Goal: Information Seeking & Learning: Learn about a topic

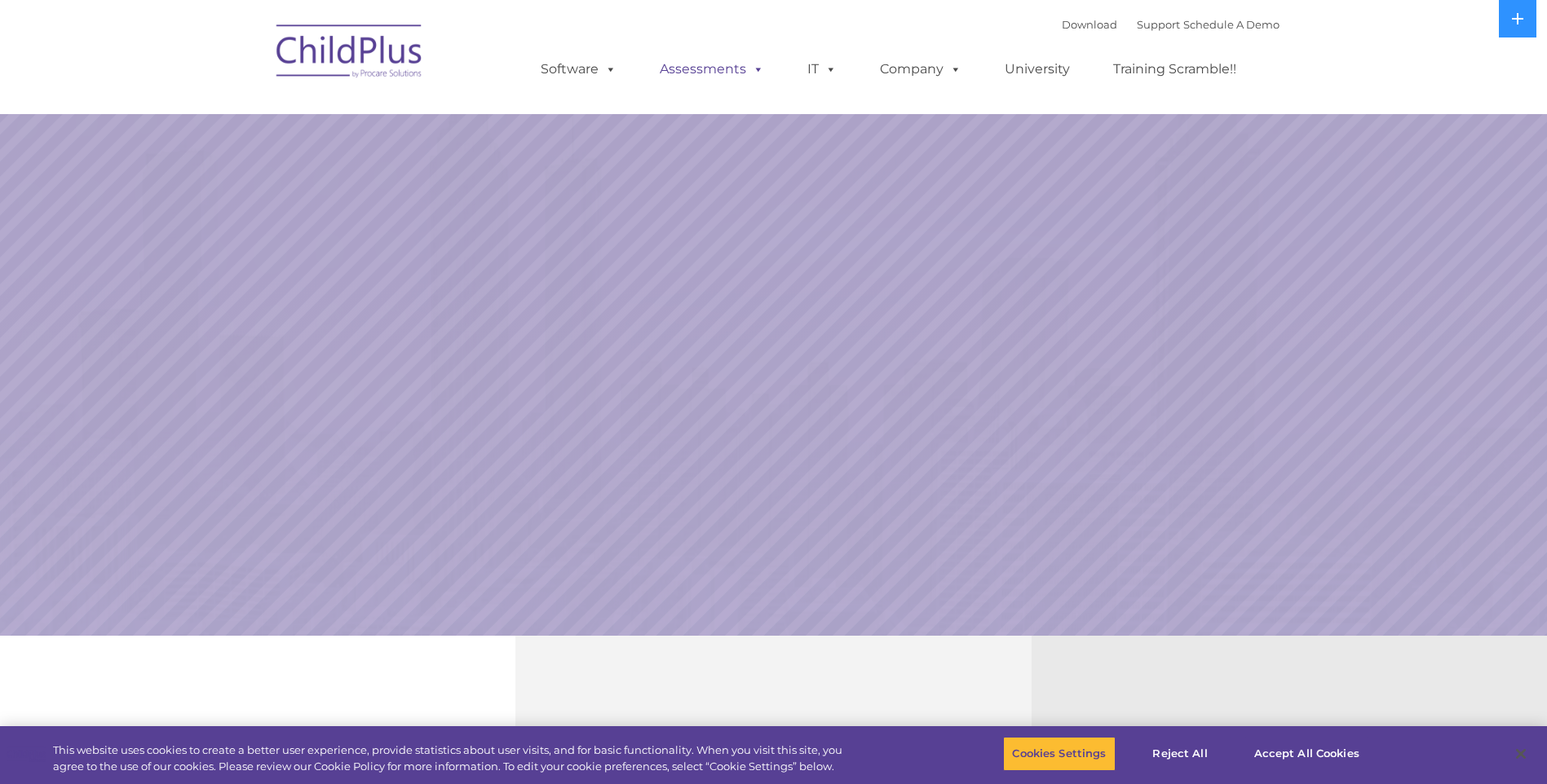
select select "MEDIUM"
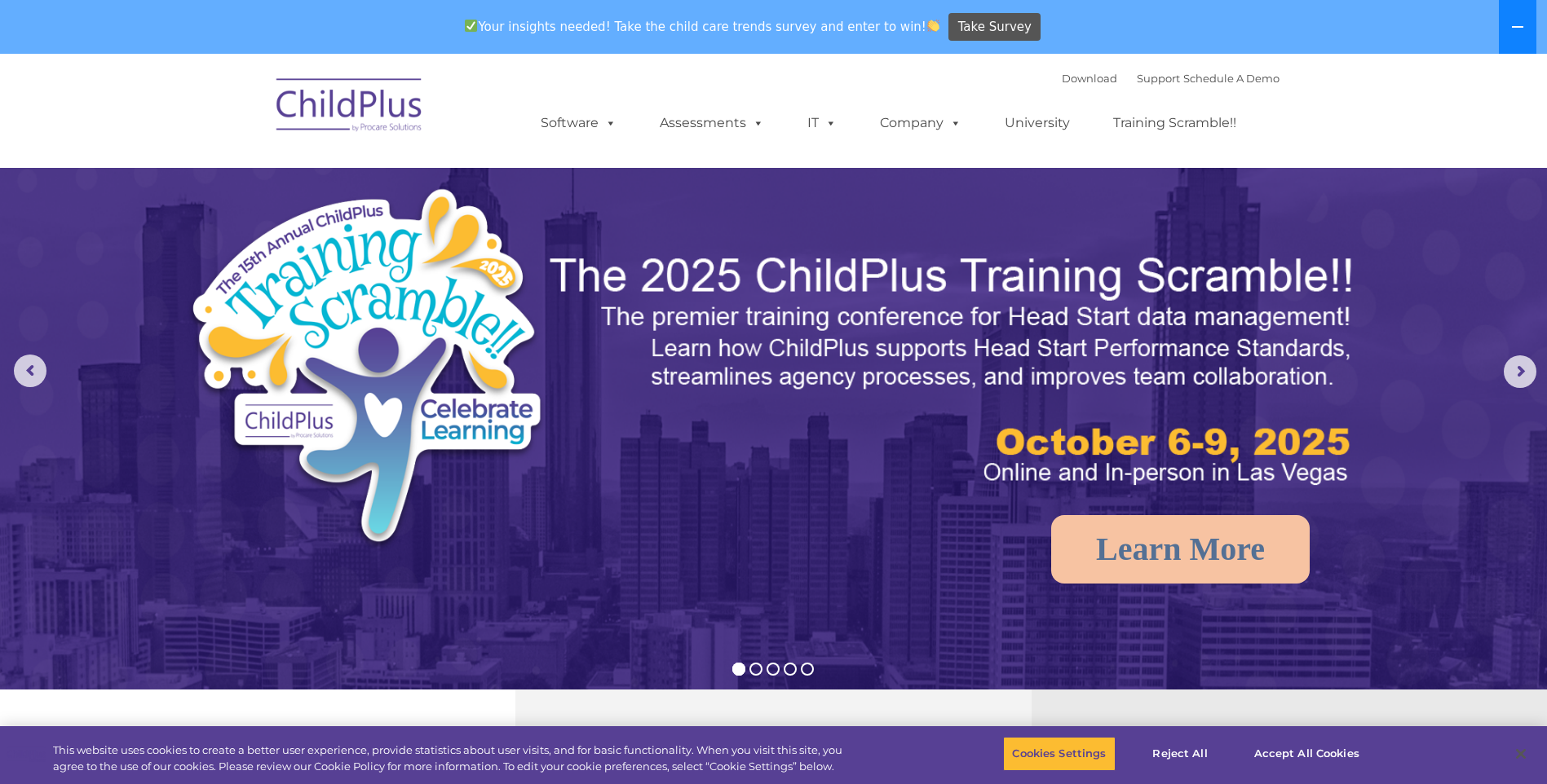
click at [1523, 37] on button at bounding box center [1517, 27] width 37 height 54
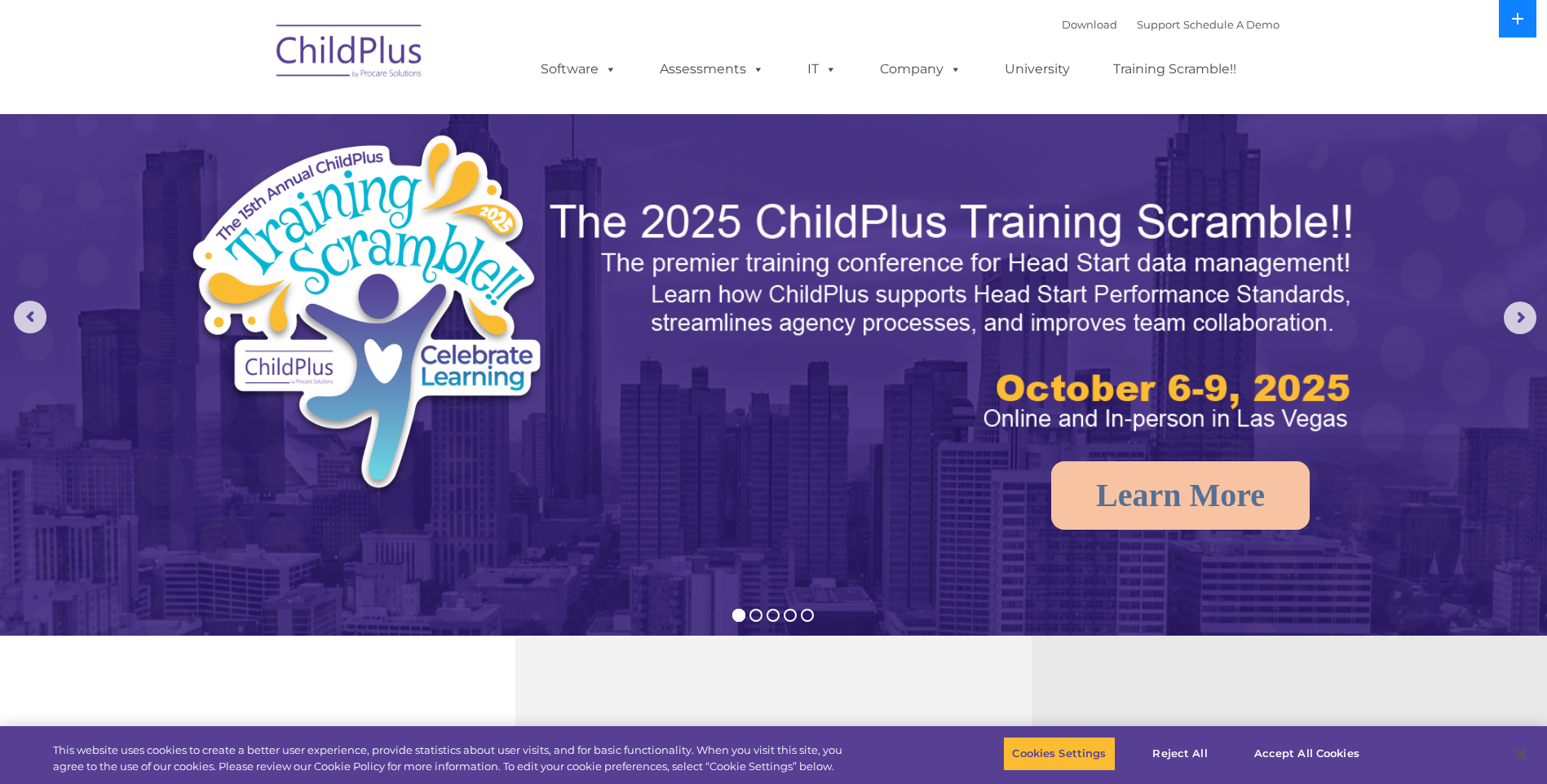
click at [1523, 21] on icon at bounding box center [1517, 19] width 13 height 13
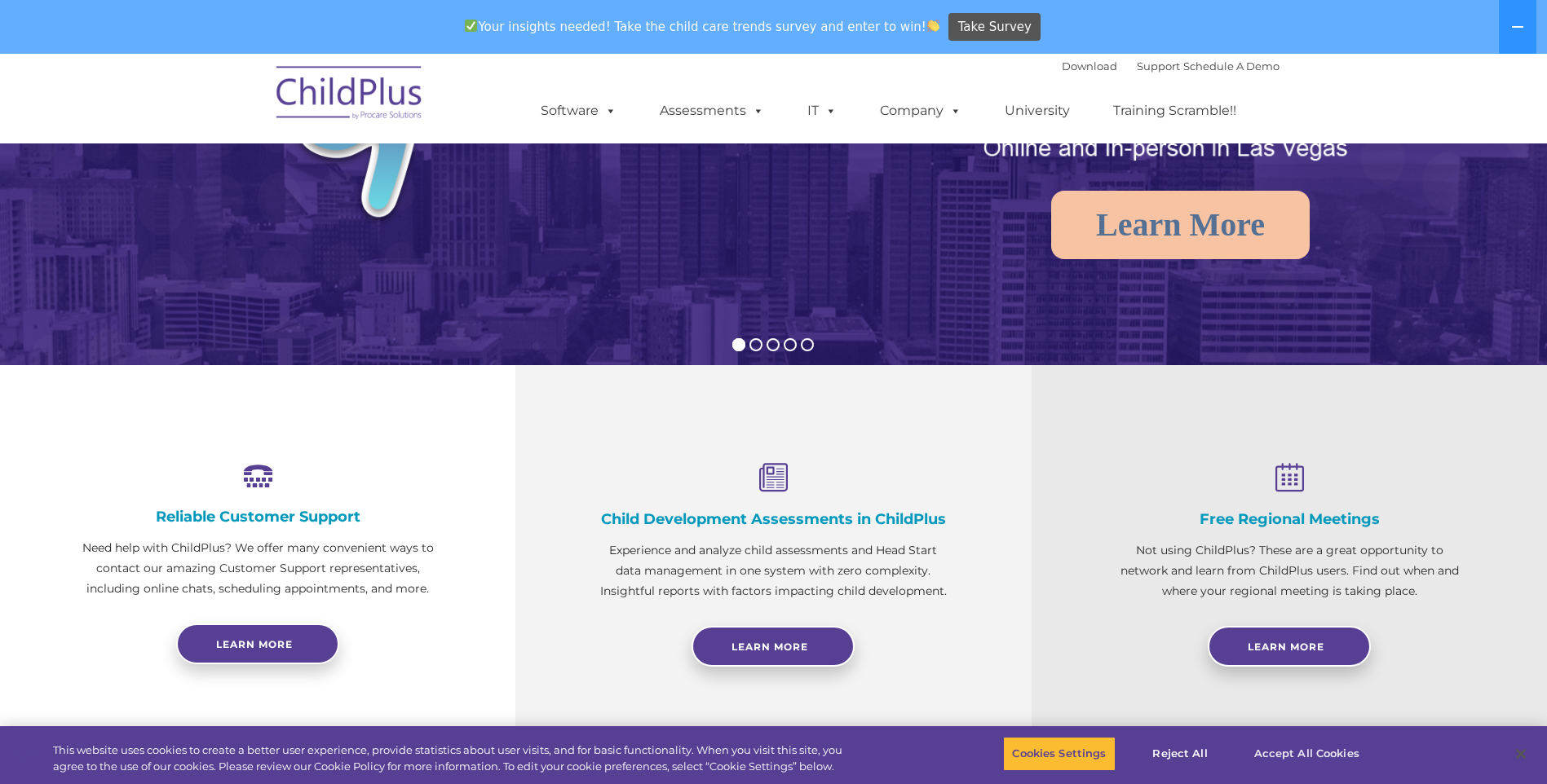
scroll to position [326, 0]
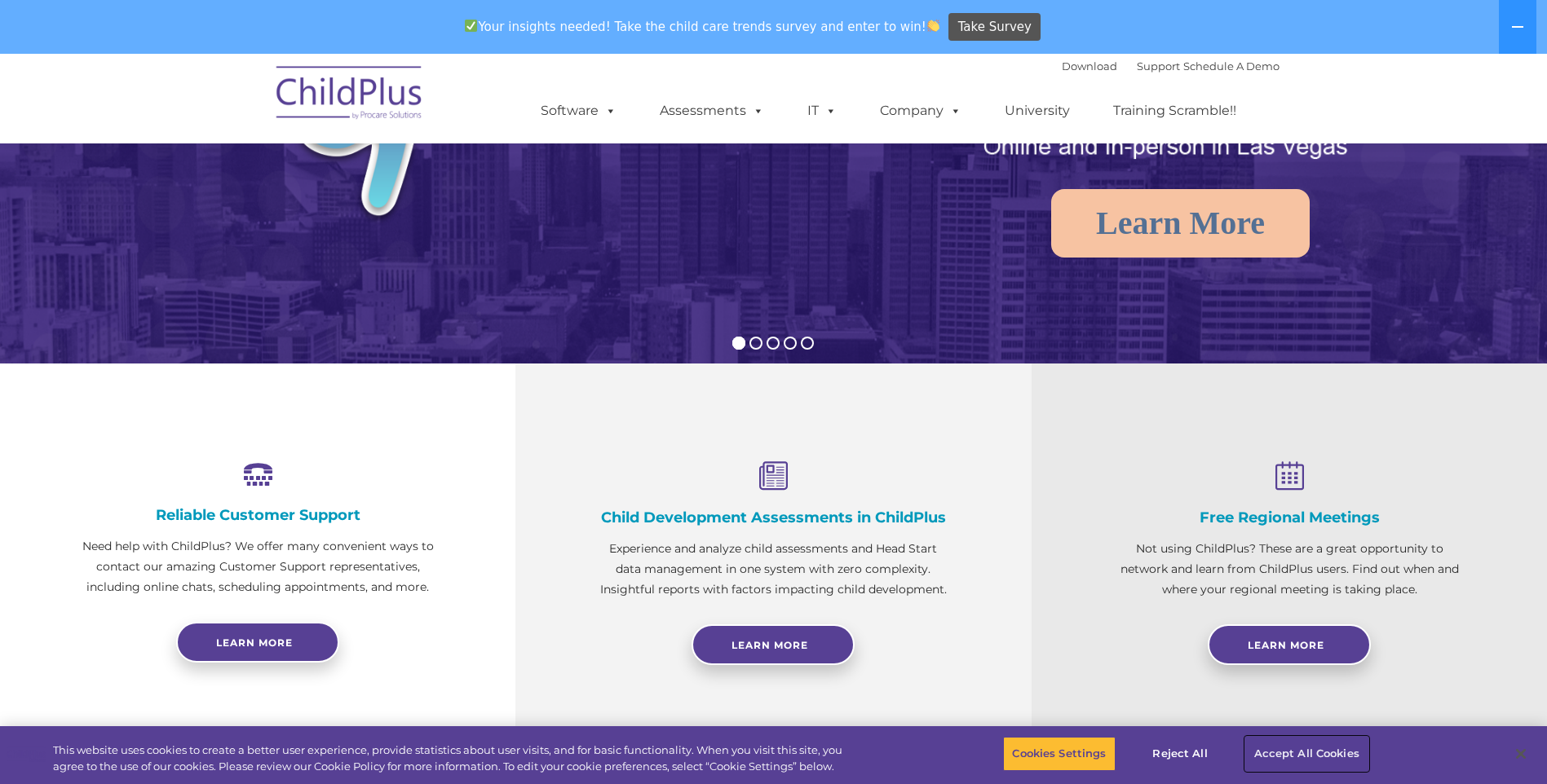
click at [1265, 758] on button "Accept All Cookies" at bounding box center [1307, 753] width 123 height 35
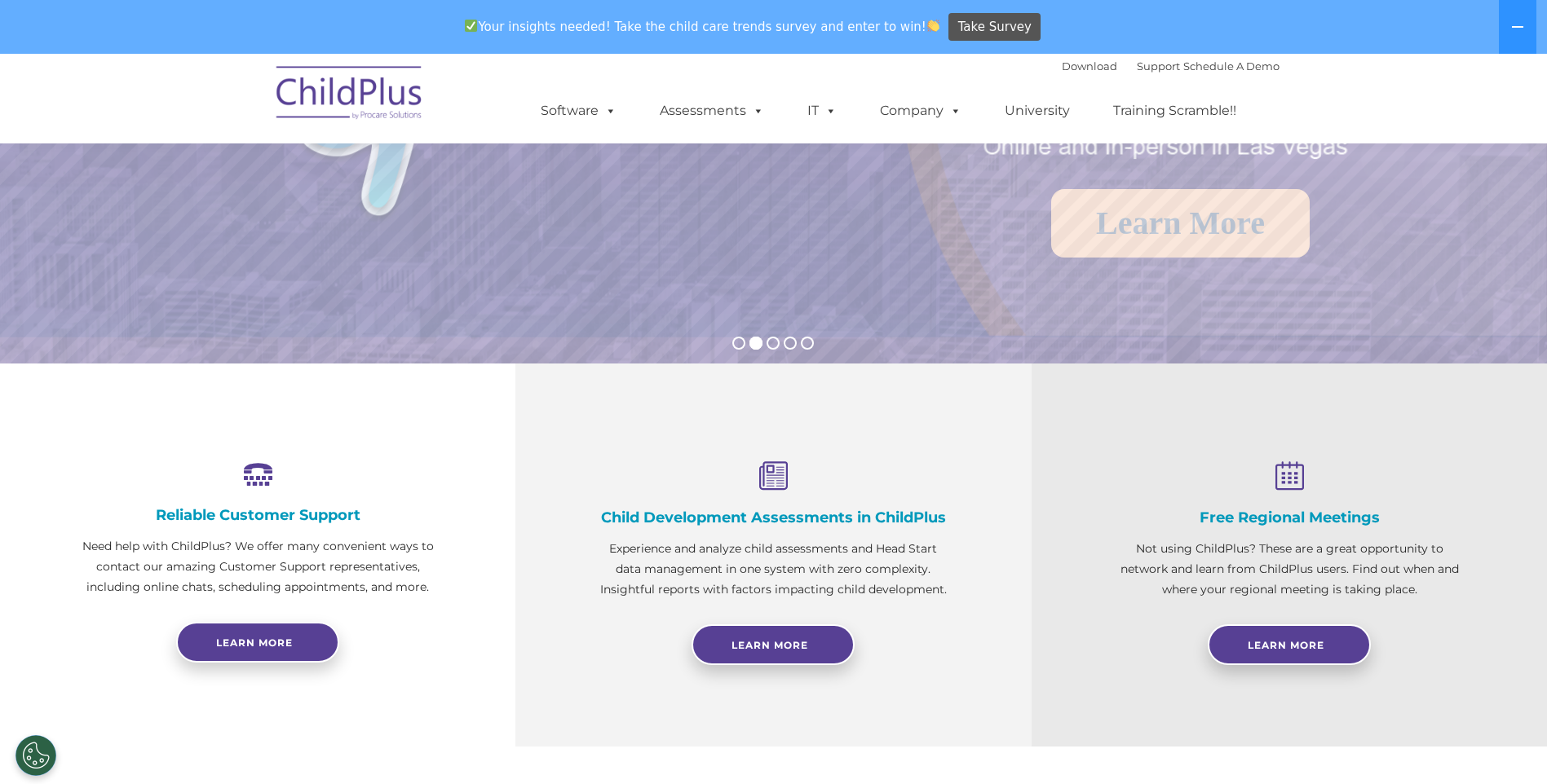
scroll to position [0, 0]
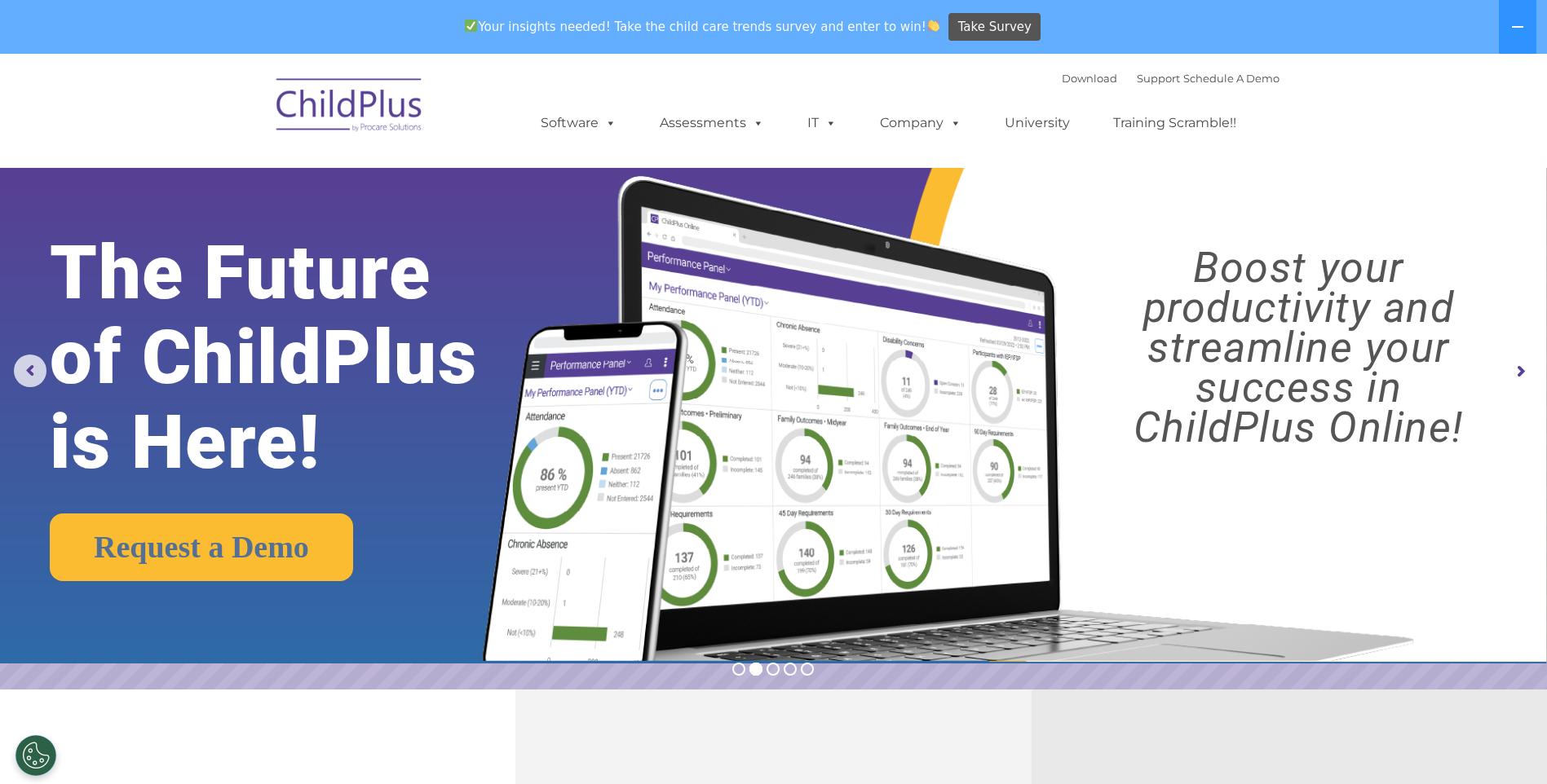
drag, startPoint x: 1509, startPoint y: 1, endPoint x: 1141, endPoint y: 212, distance: 424.2
click at [1141, 212] on img at bounding box center [943, 399] width 970 height 525
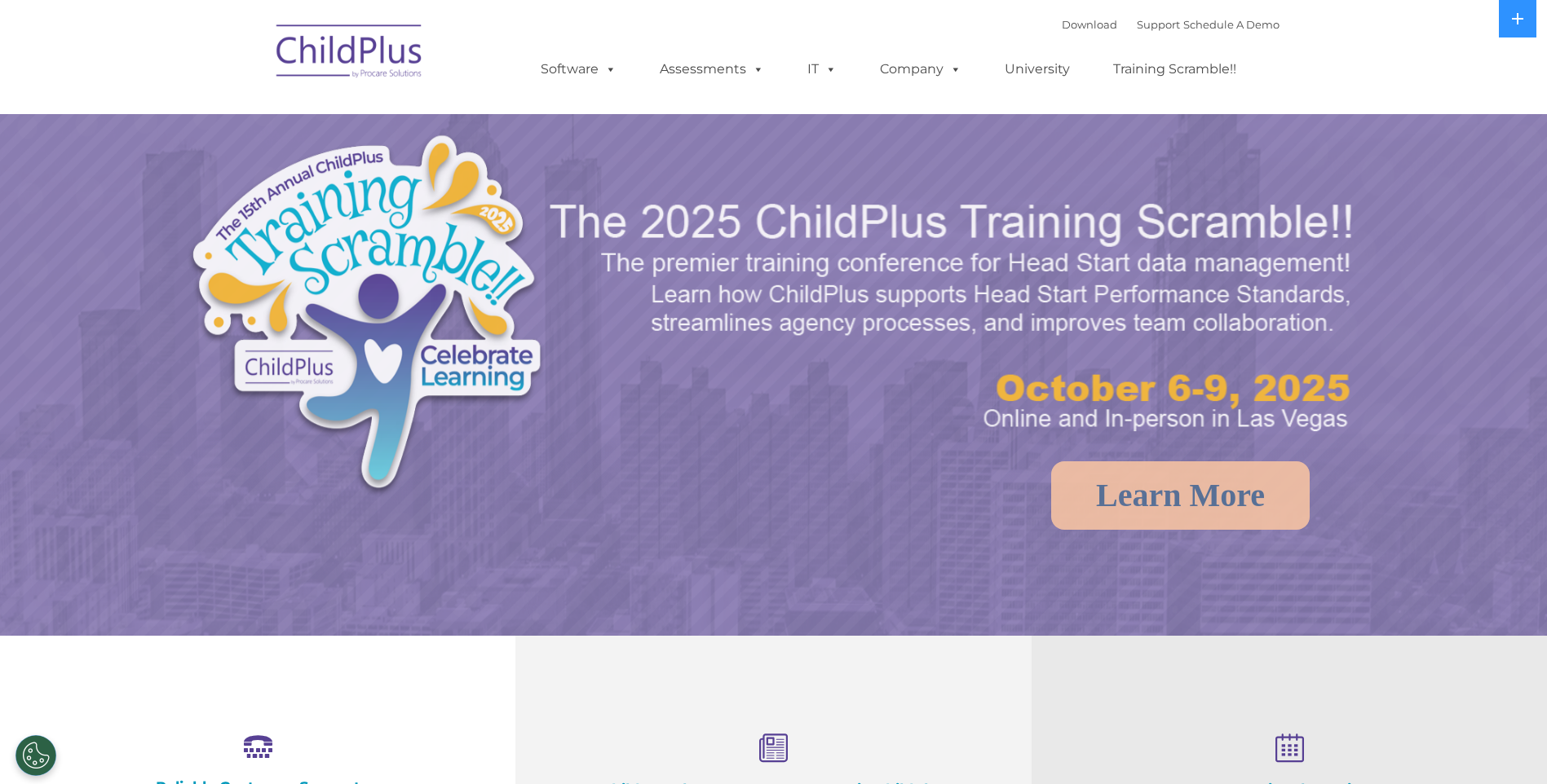
select select "MEDIUM"
